Goal: Check status

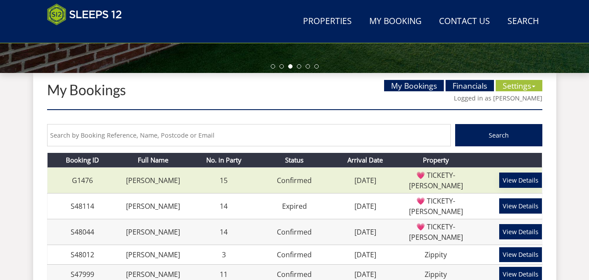
click at [522, 174] on link "View Details" at bounding box center [520, 179] width 43 height 15
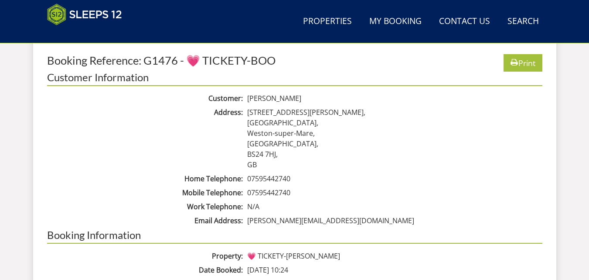
scroll to position [269, 0]
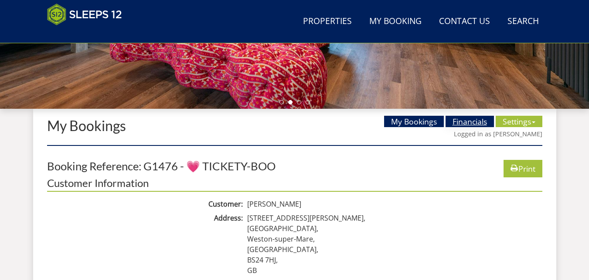
click at [461, 120] on link "Financials" at bounding box center [470, 121] width 48 height 11
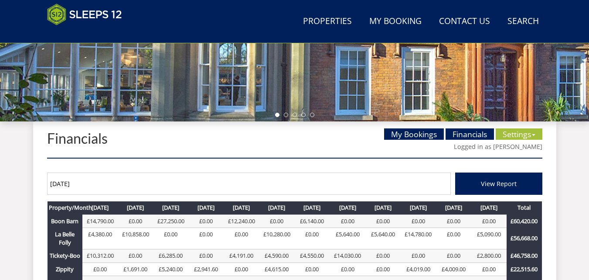
scroll to position [305, 0]
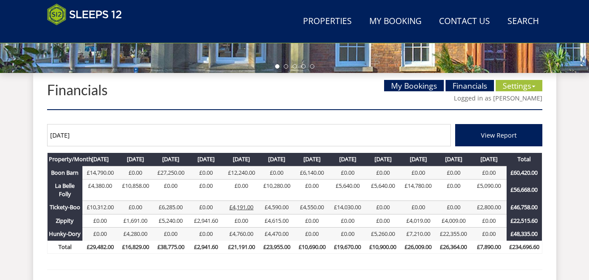
click at [242, 208] on link "£4,191.00" at bounding box center [241, 207] width 24 height 8
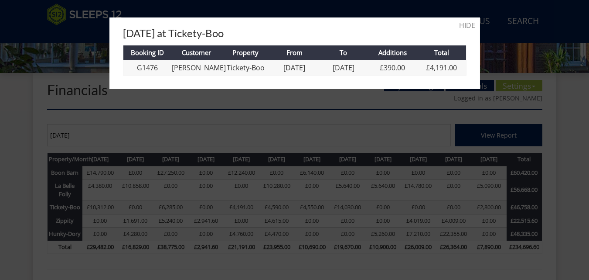
click at [23, 24] on div at bounding box center [294, 140] width 589 height 280
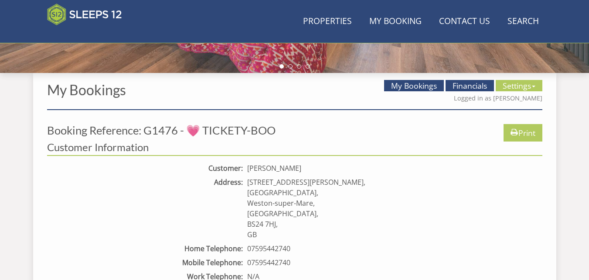
scroll to position [269, 0]
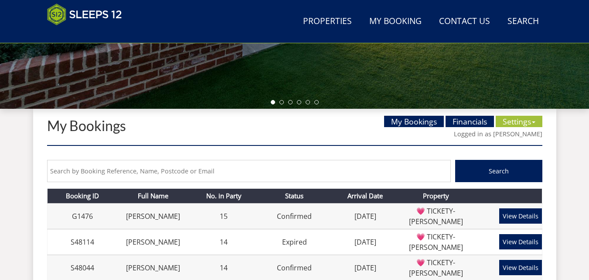
scroll to position [305, 0]
